Goal: Task Accomplishment & Management: Manage account settings

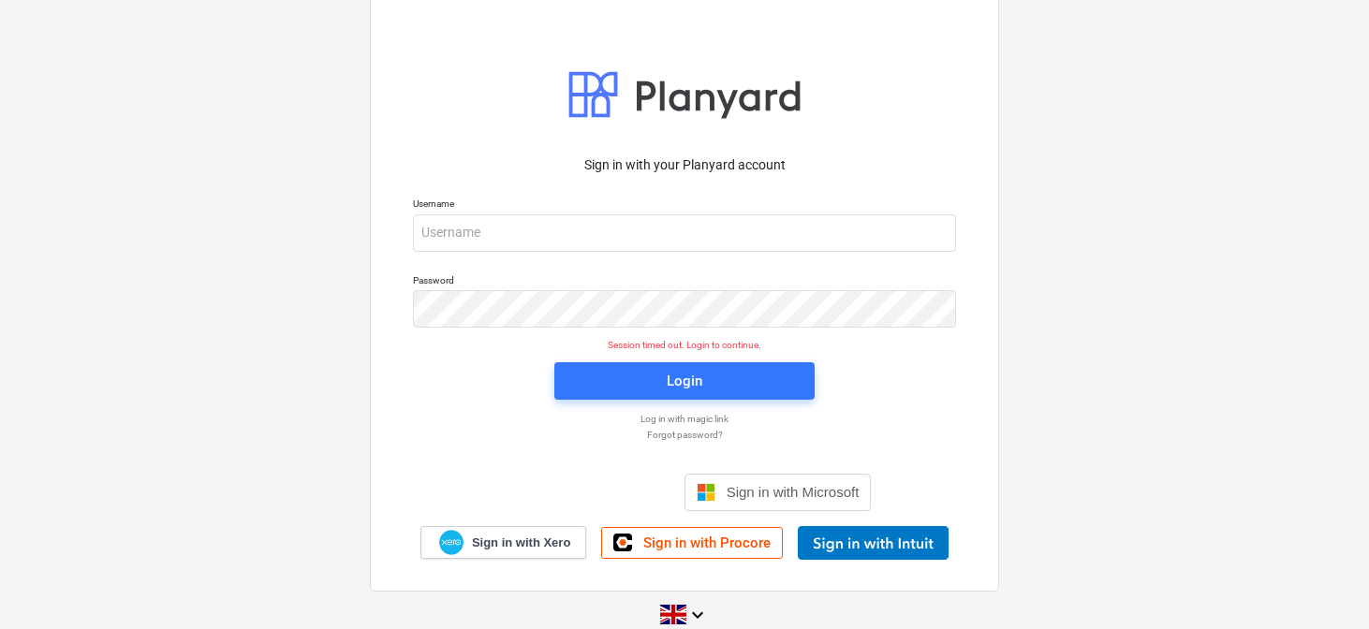
scroll to position [23, 0]
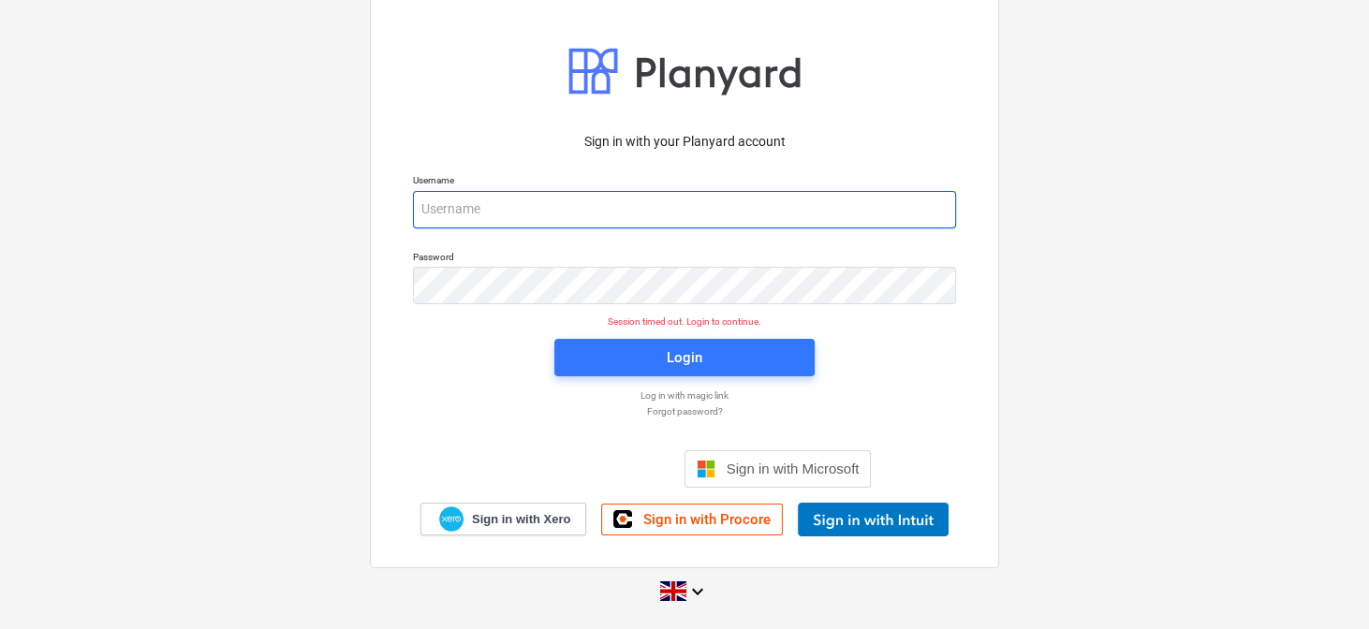
click at [463, 212] on input "email" at bounding box center [684, 209] width 543 height 37
type input "[PERSON_NAME][EMAIL_ADDRESS][DOMAIN_NAME]"
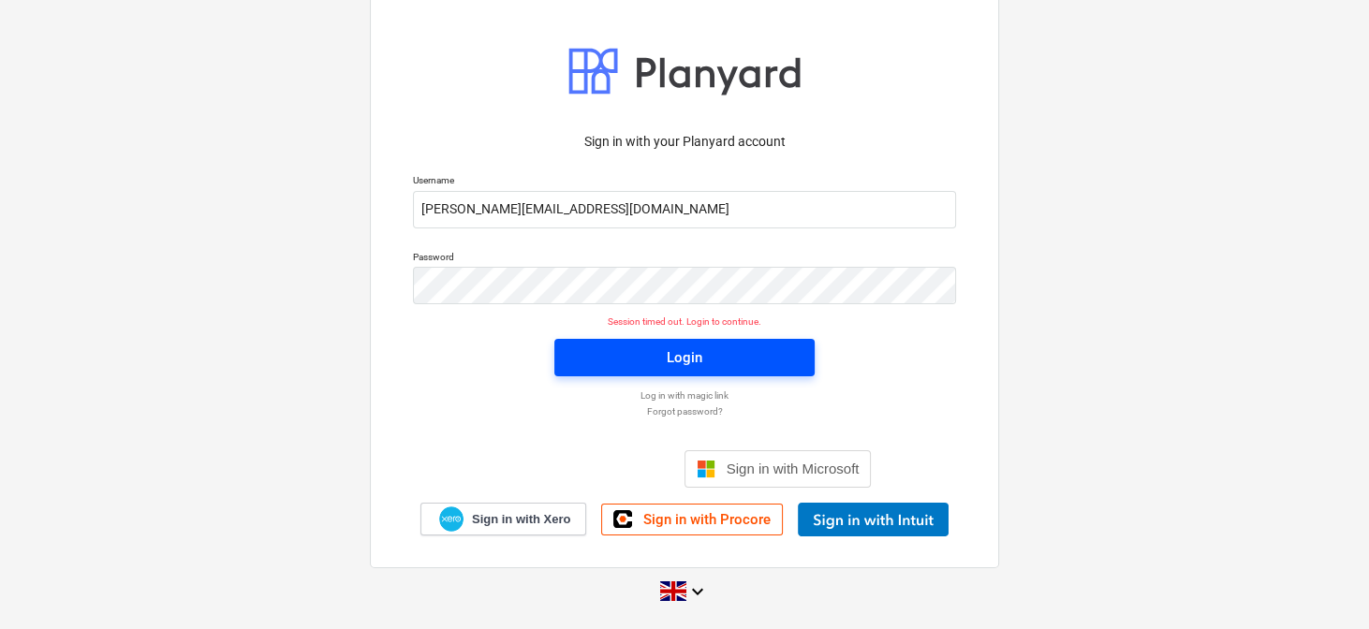
click at [627, 346] on span "Login" at bounding box center [684, 357] width 215 height 24
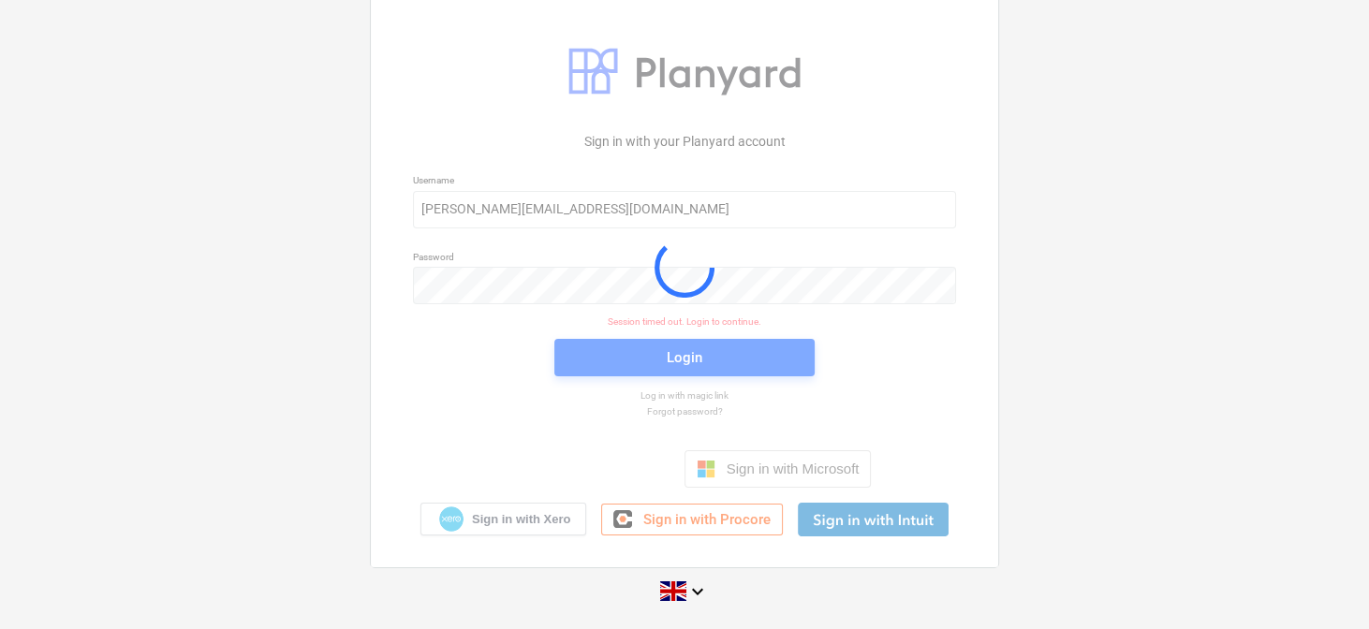
click at [627, 346] on div at bounding box center [684, 267] width 627 height 598
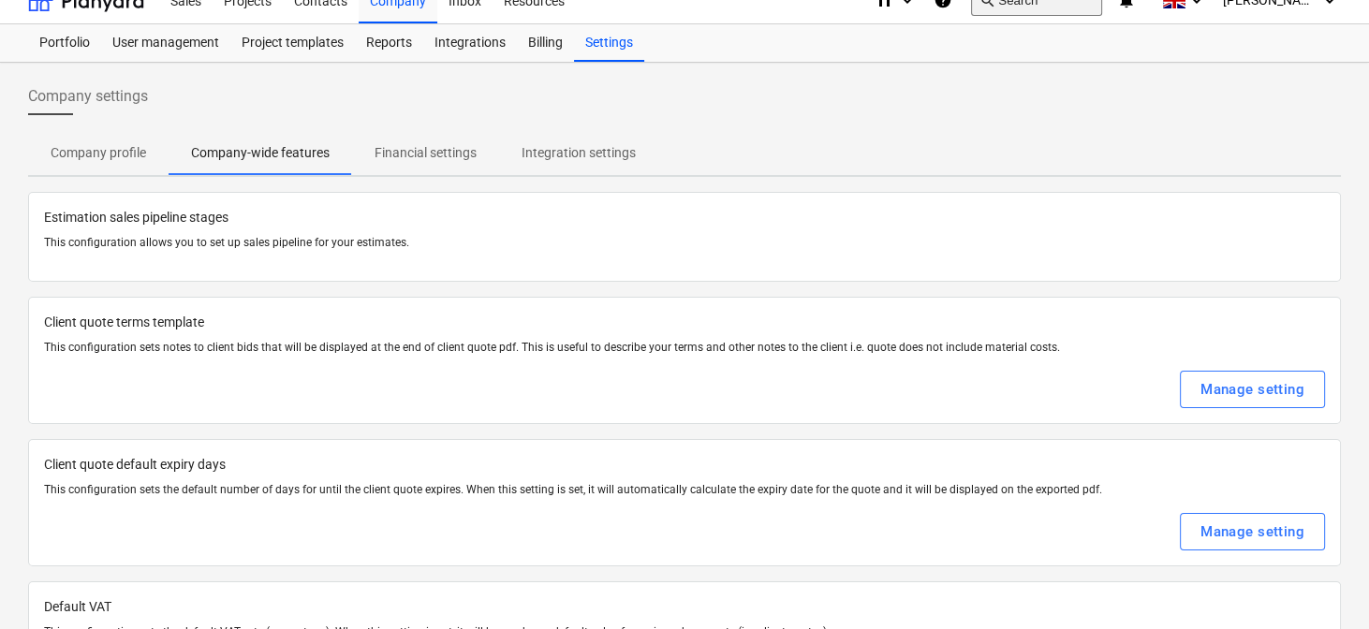
checkbox input "true"
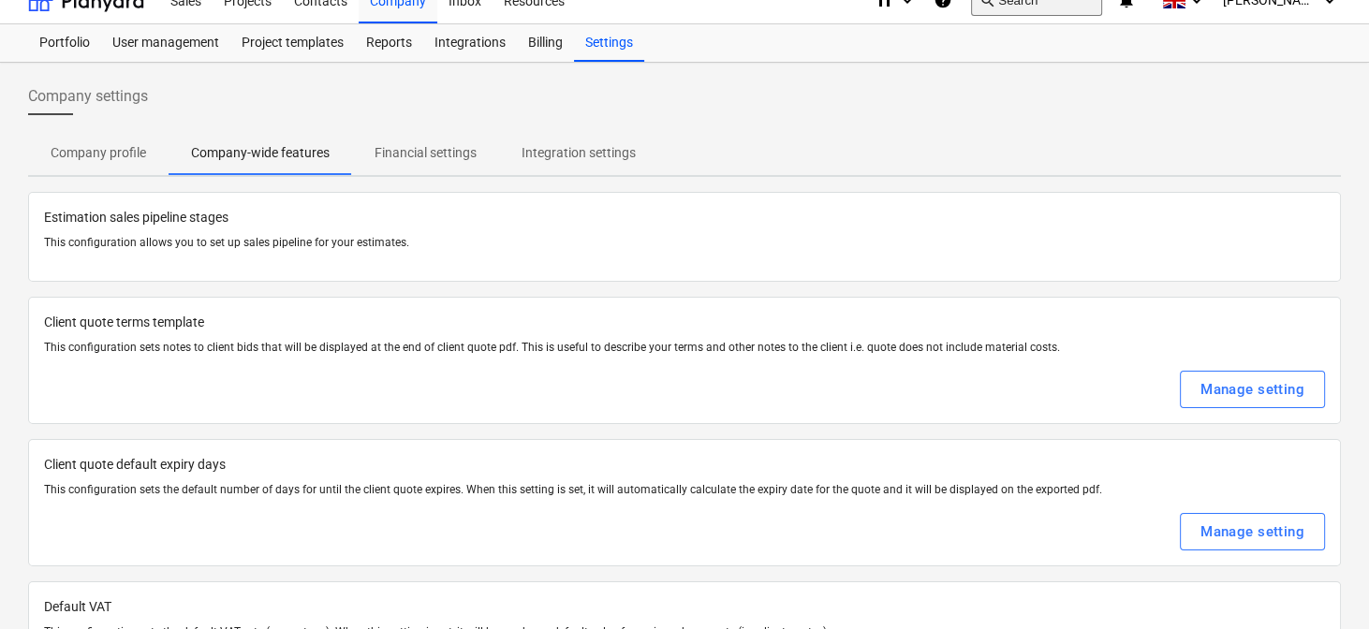
checkbox input "true"
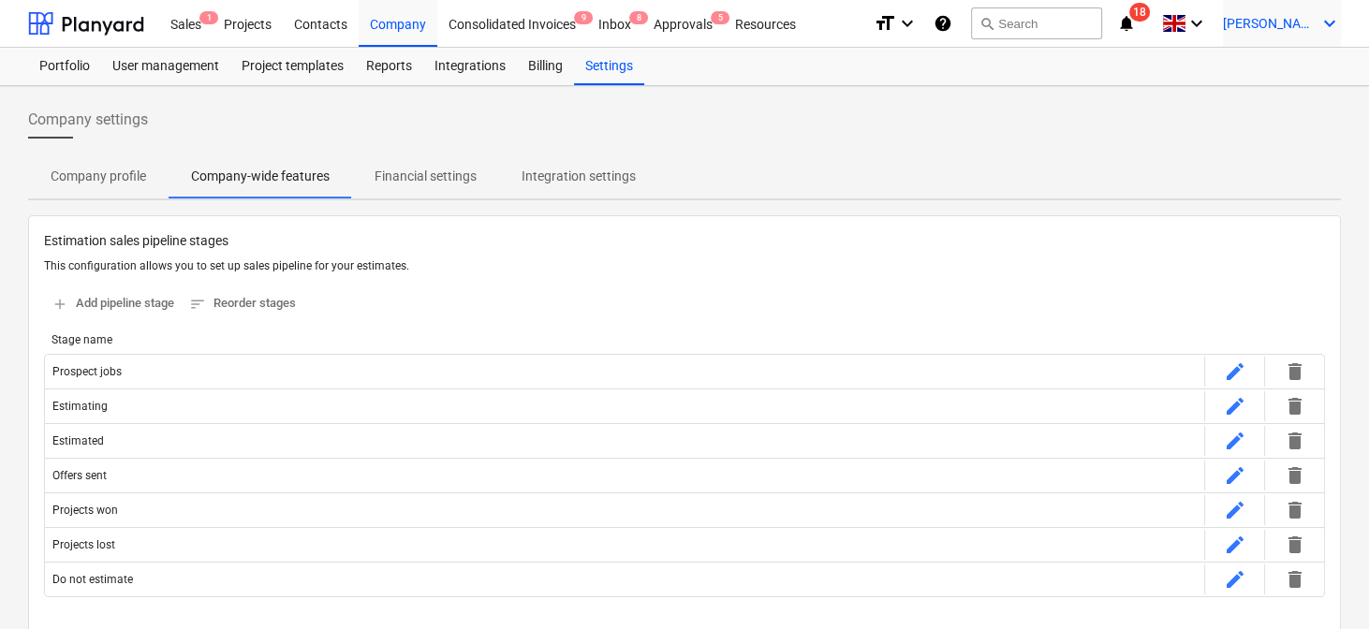
click at [1272, 20] on span "[PERSON_NAME]" at bounding box center [1270, 23] width 94 height 15
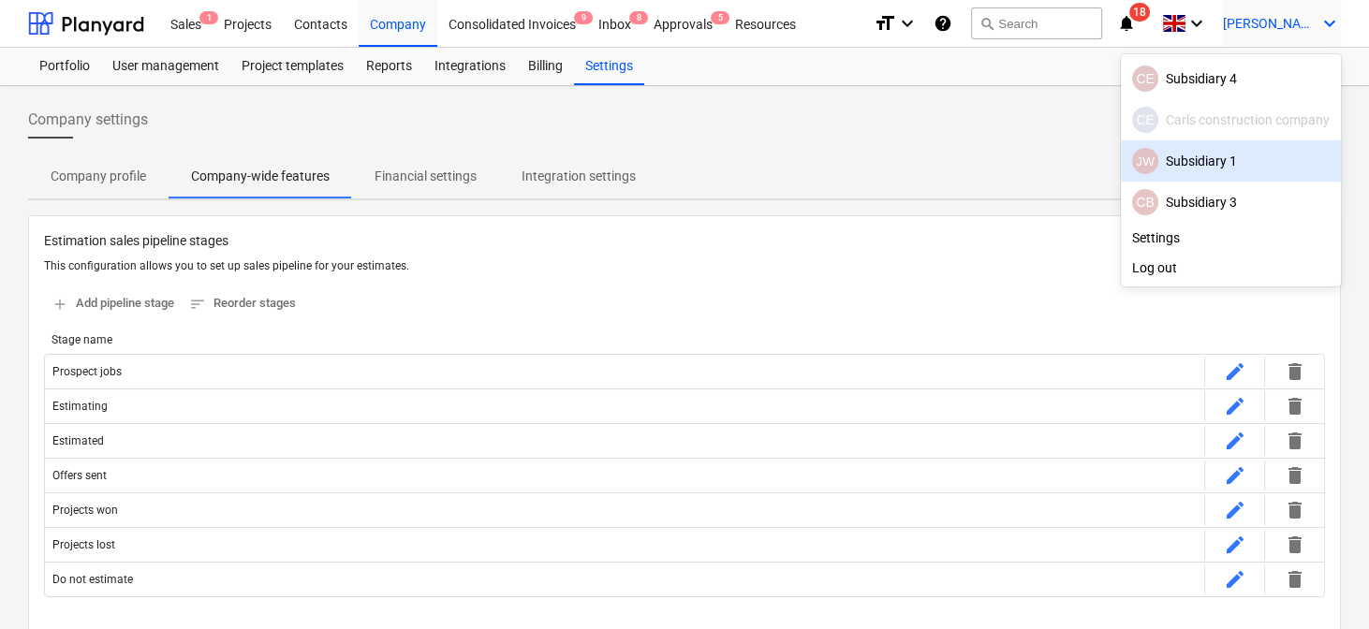
click at [1179, 156] on div "JW Subsidiary 1" at bounding box center [1231, 161] width 198 height 26
